Goal: Task Accomplishment & Management: Manage account settings

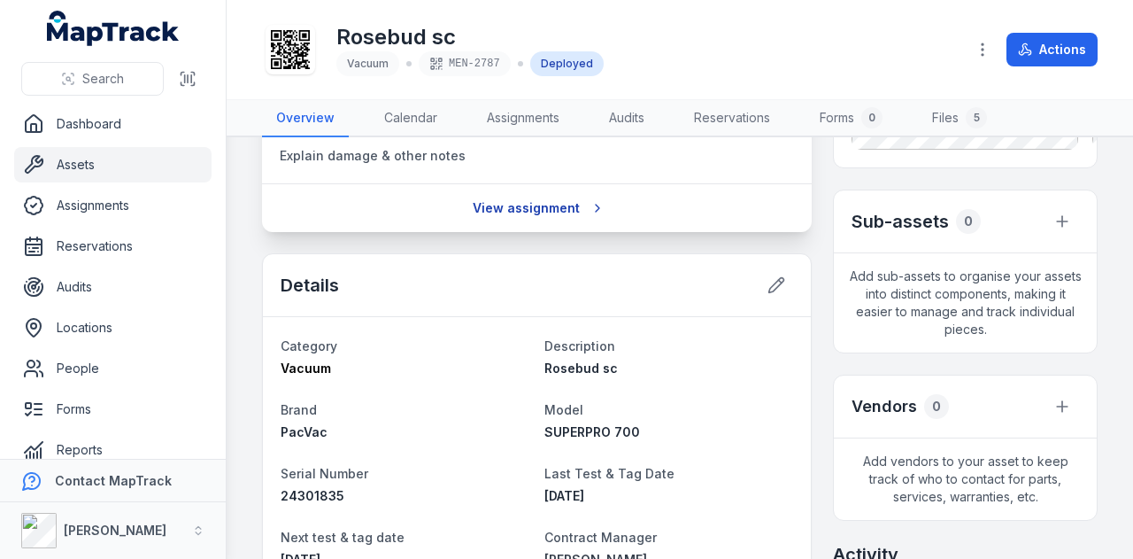
scroll to position [354, 0]
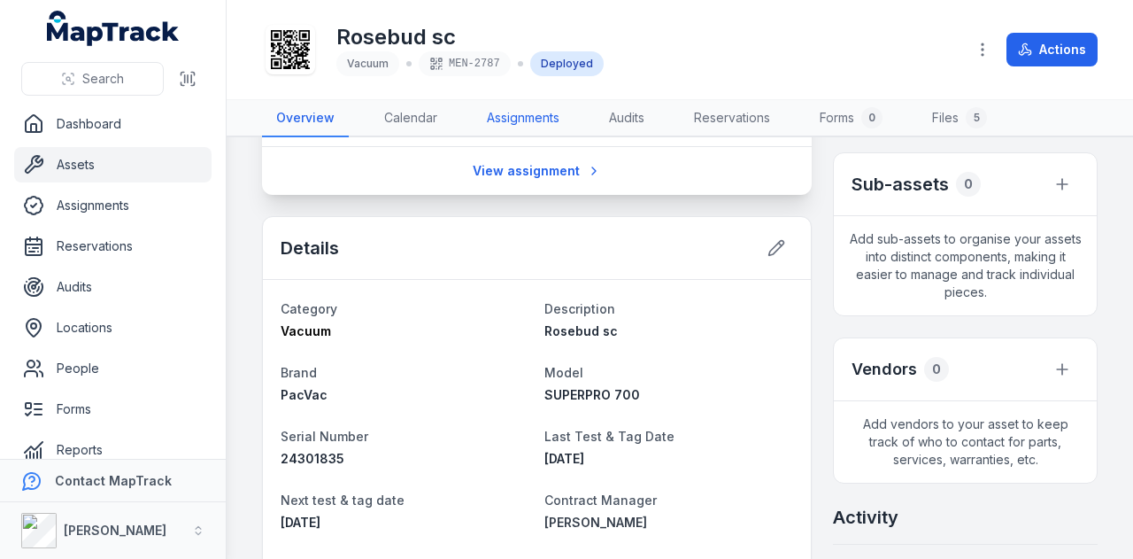
click at [535, 104] on link "Assignments" at bounding box center [523, 118] width 101 height 37
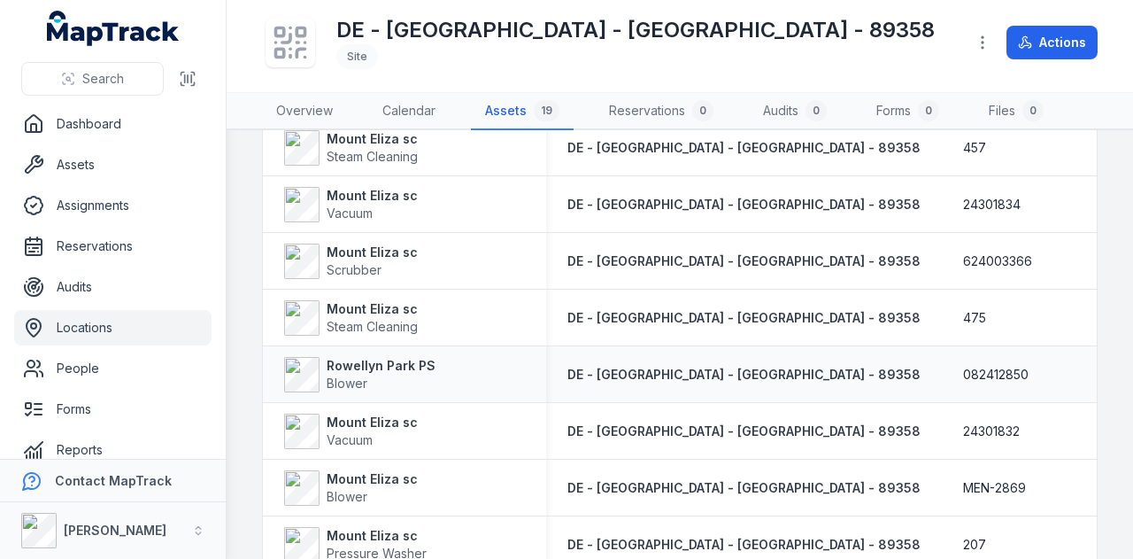
scroll to position [620, 0]
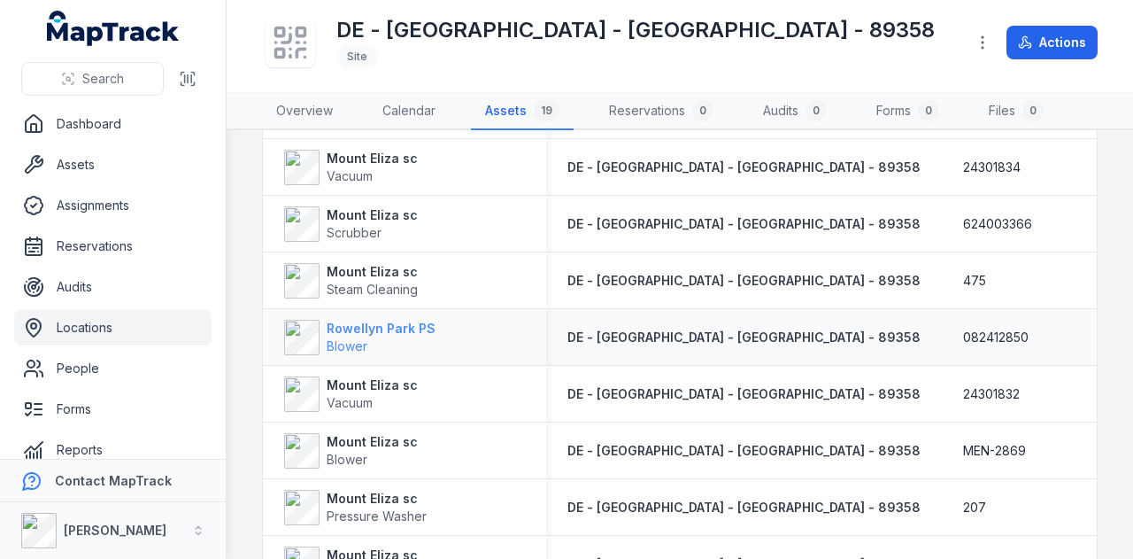
click at [405, 334] on div "Rowellyn Park PS Blower" at bounding box center [381, 337] width 109 height 35
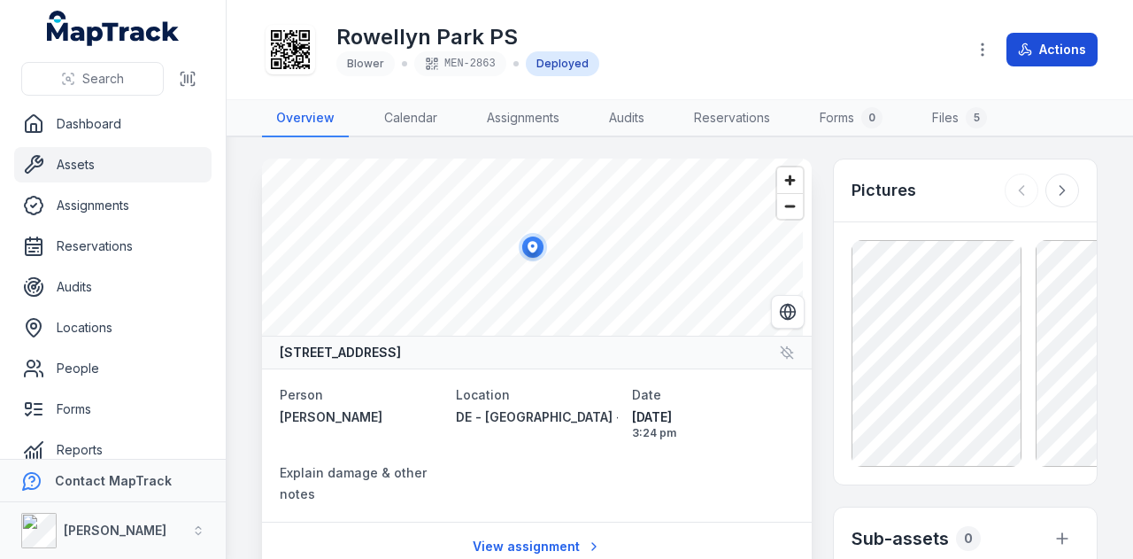
click at [1053, 52] on button "Actions" at bounding box center [1052, 50] width 91 height 34
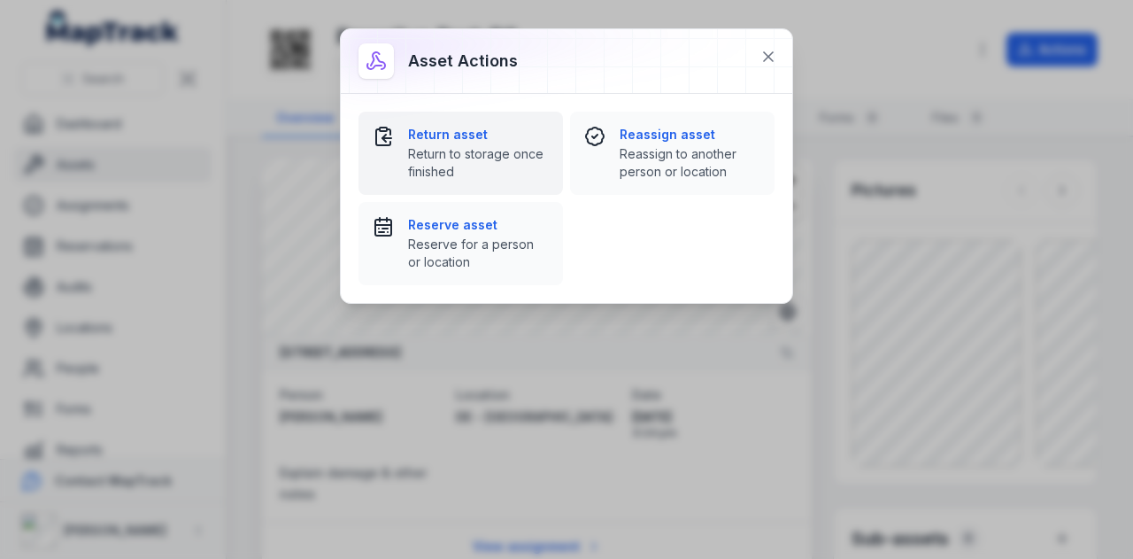
click at [490, 141] on strong "Return asset" at bounding box center [478, 135] width 141 height 18
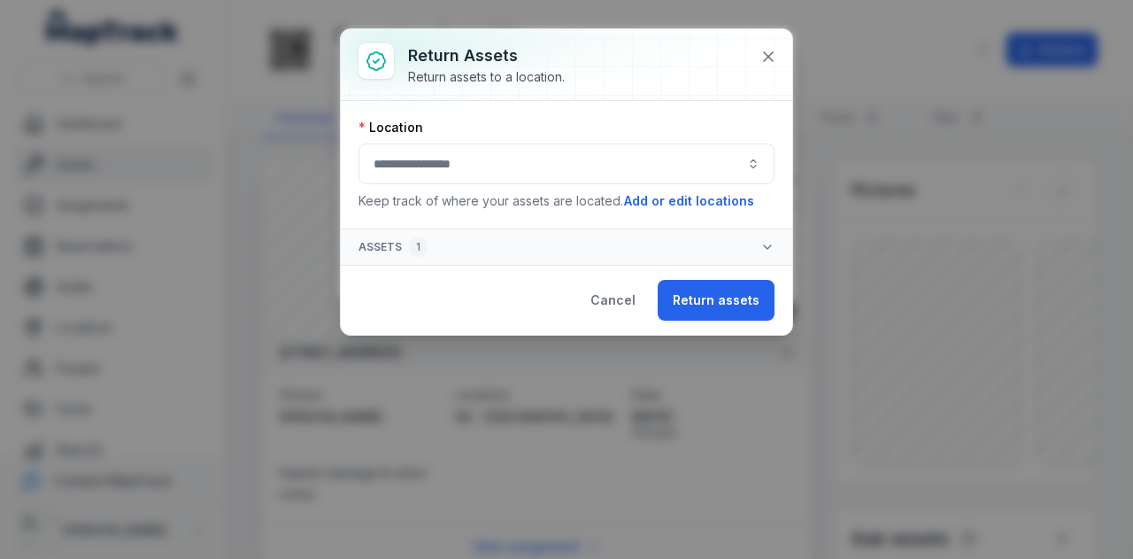
click at [561, 170] on button "button" at bounding box center [567, 163] width 416 height 41
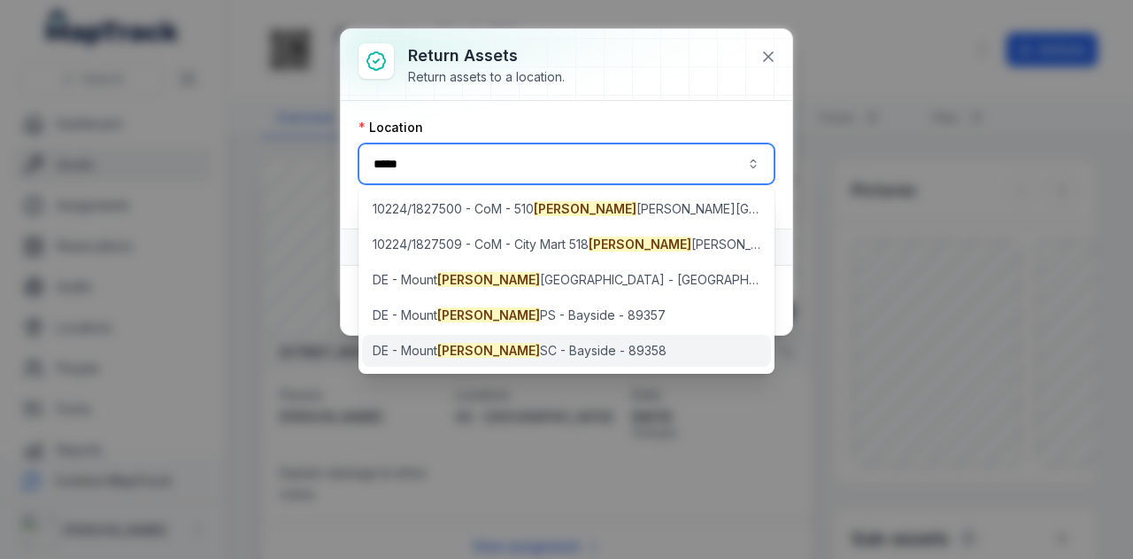
type input "*****"
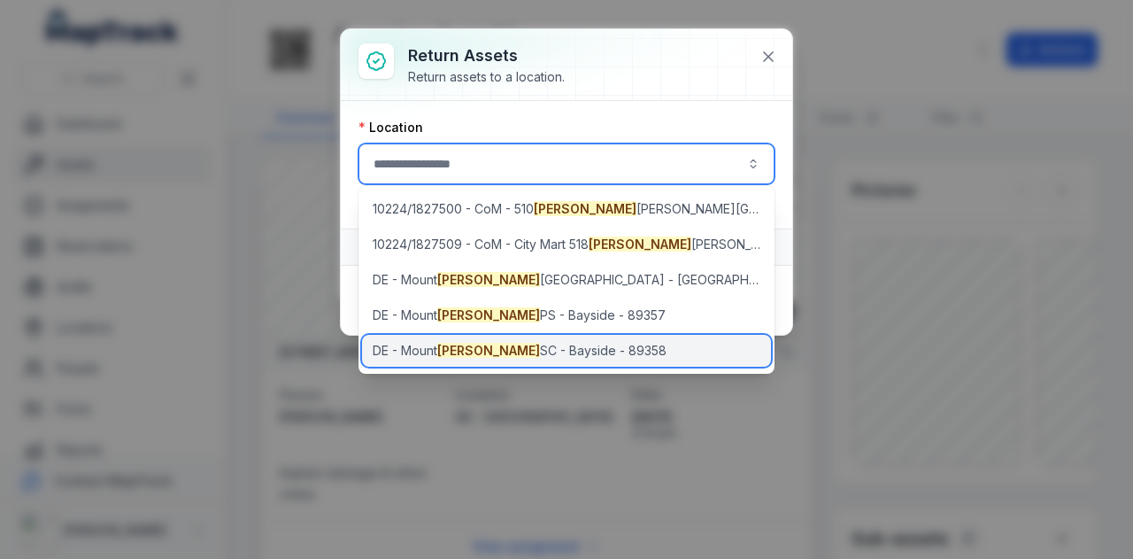
click at [542, 358] on span "DE - [GEOGRAPHIC_DATA] - [GEOGRAPHIC_DATA] - 89358" at bounding box center [520, 351] width 294 height 18
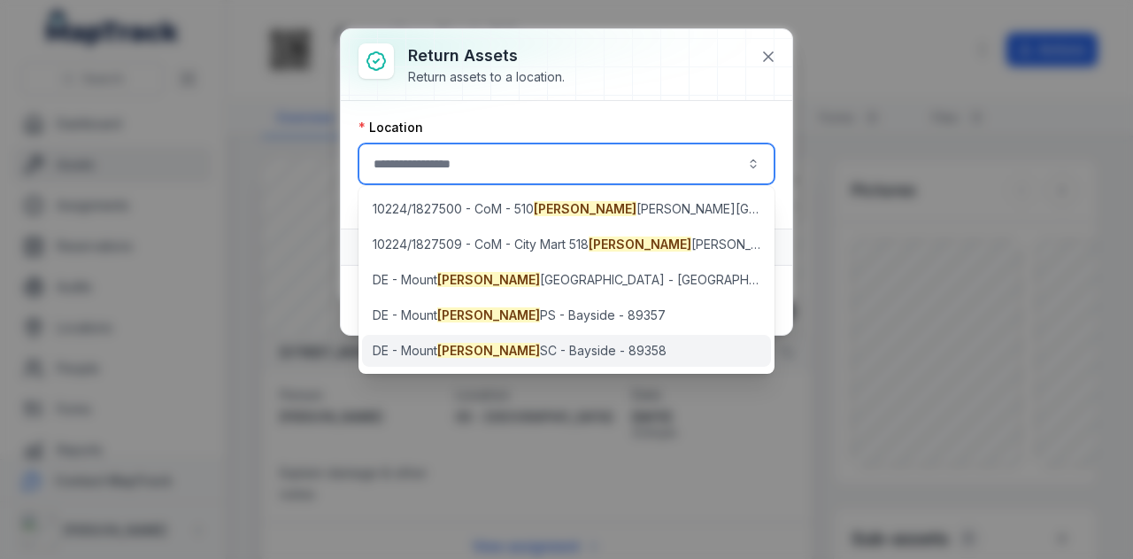
type input "**********"
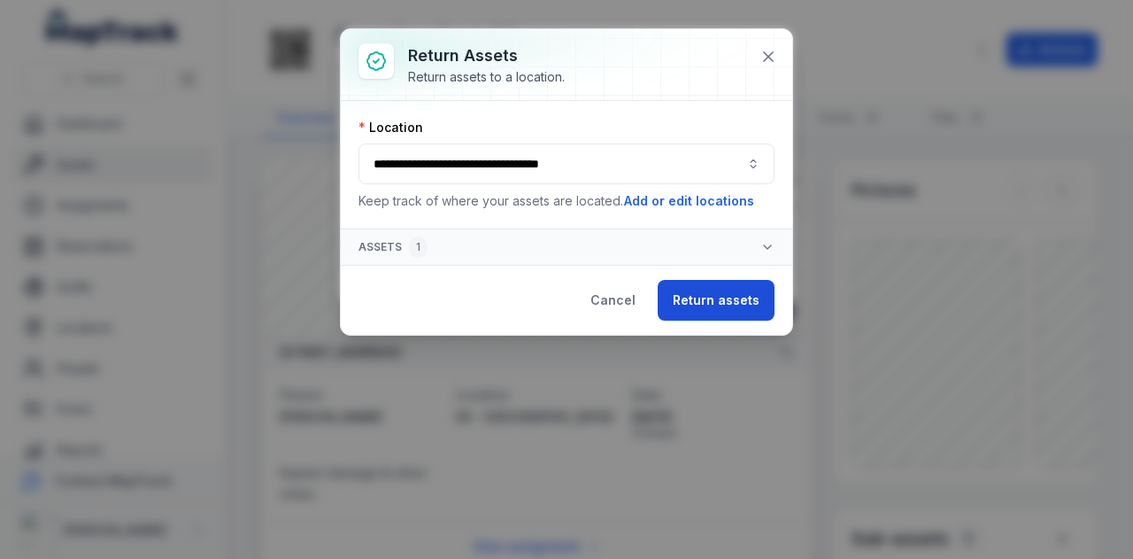
click at [733, 295] on button "Return assets" at bounding box center [716, 300] width 117 height 41
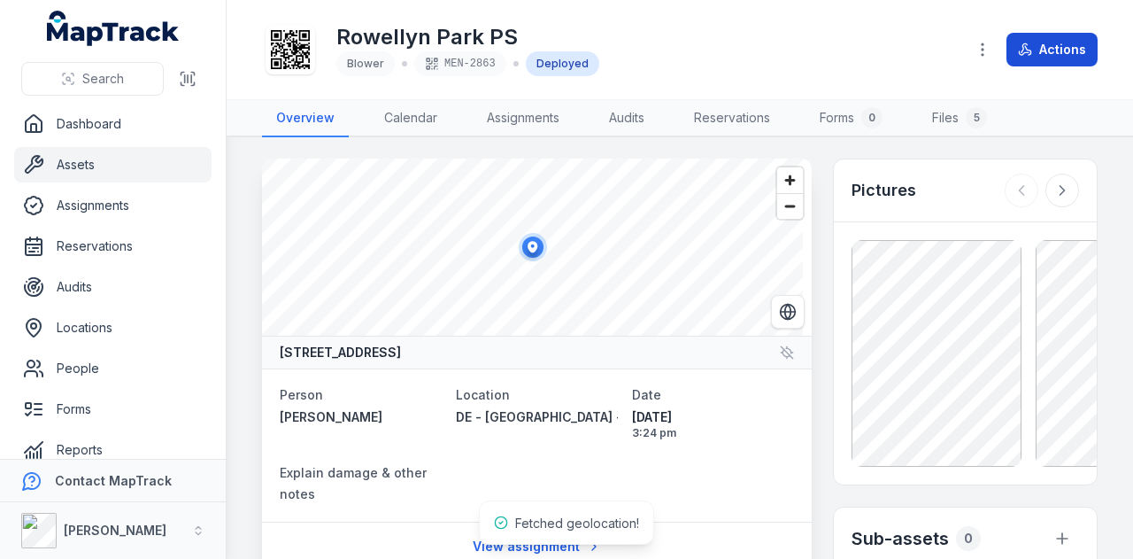
click at [1057, 45] on button "Actions" at bounding box center [1052, 50] width 91 height 34
